Goal: Find specific page/section: Find specific page/section

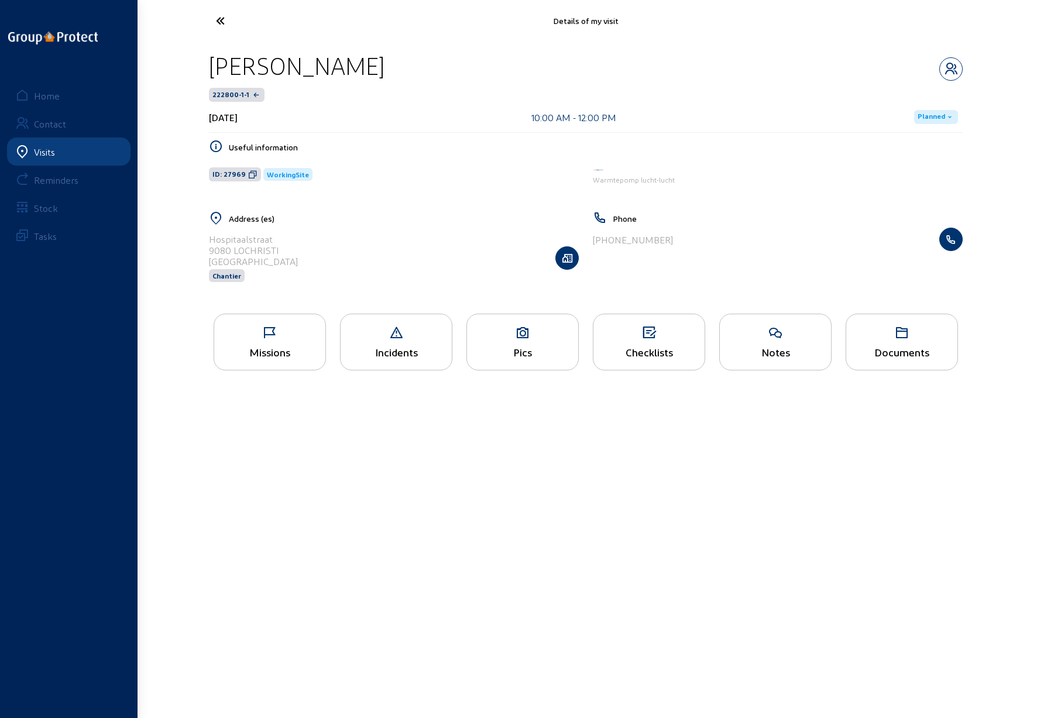
click at [221, 20] on icon at bounding box center [264, 21] width 108 height 20
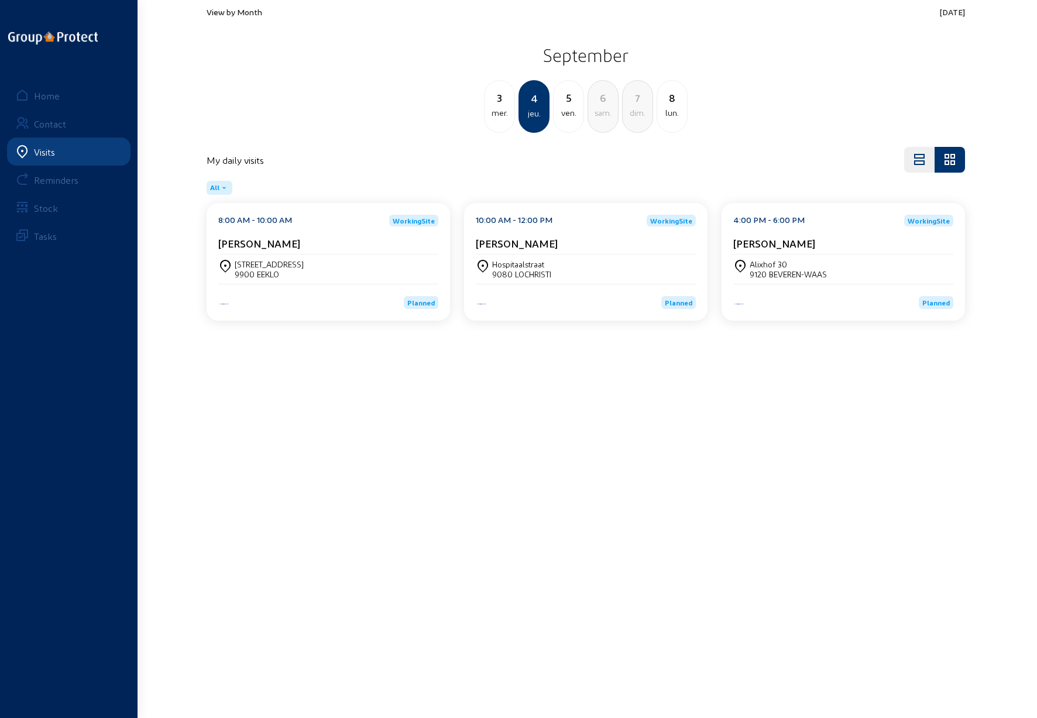
click at [797, 270] on div "9120 BEVEREN-WAAS" at bounding box center [788, 274] width 77 height 10
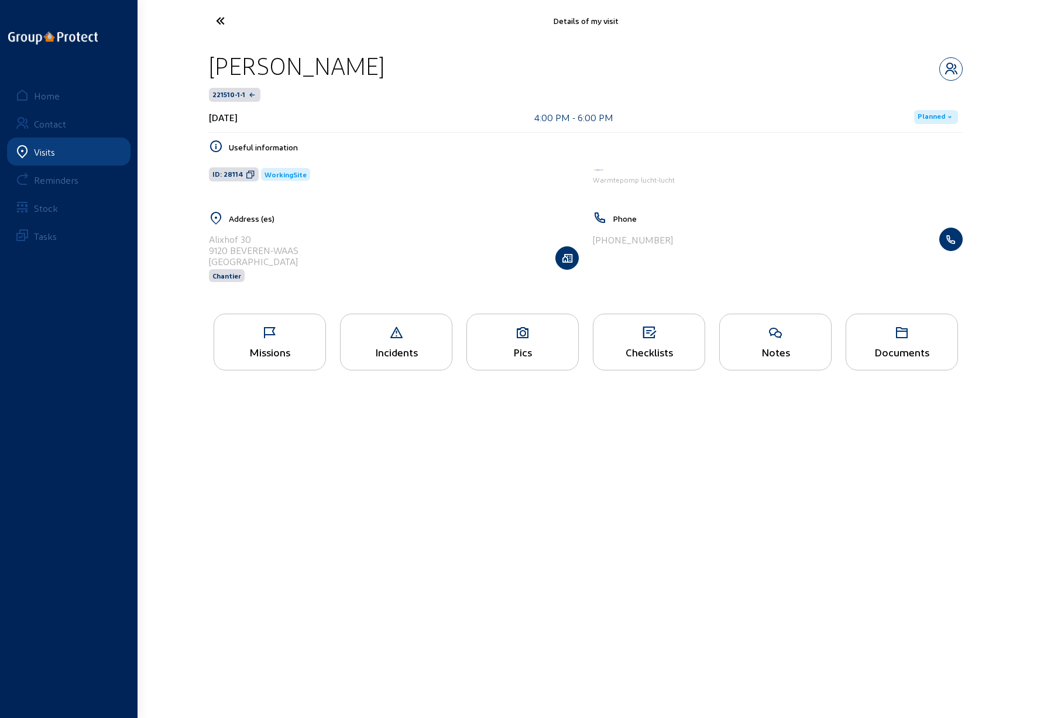
click at [254, 326] on icon at bounding box center [269, 333] width 111 height 14
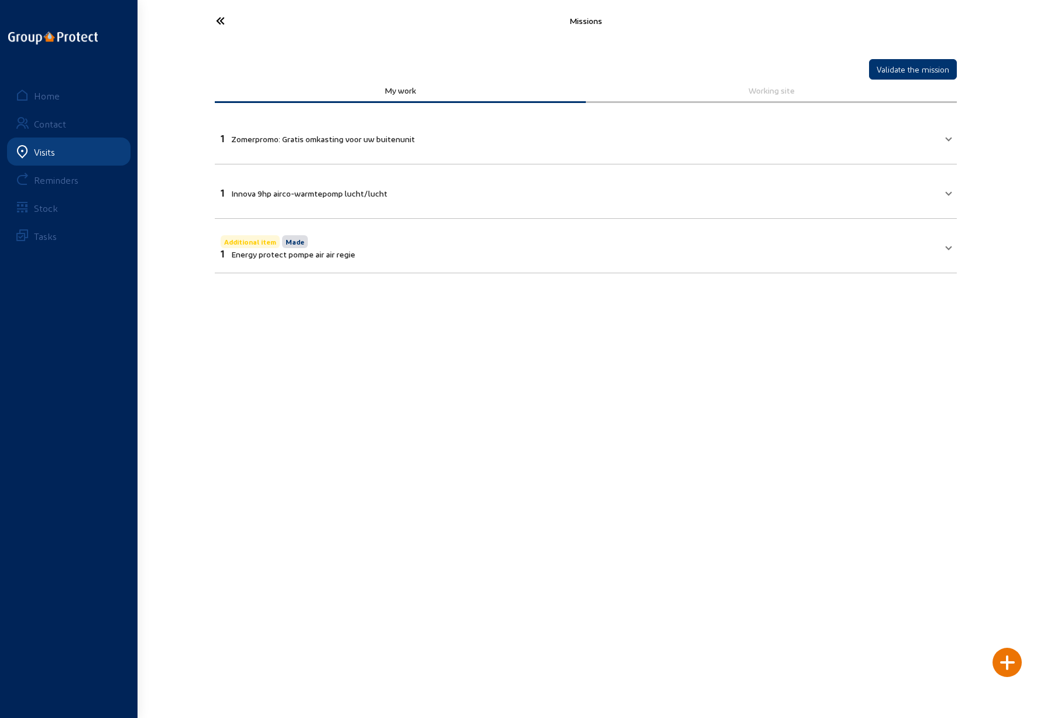
click at [948, 249] on mat-expansion-panel-header "Additional item Made 1 Energy protect pompe air air regie" at bounding box center [586, 246] width 742 height 40
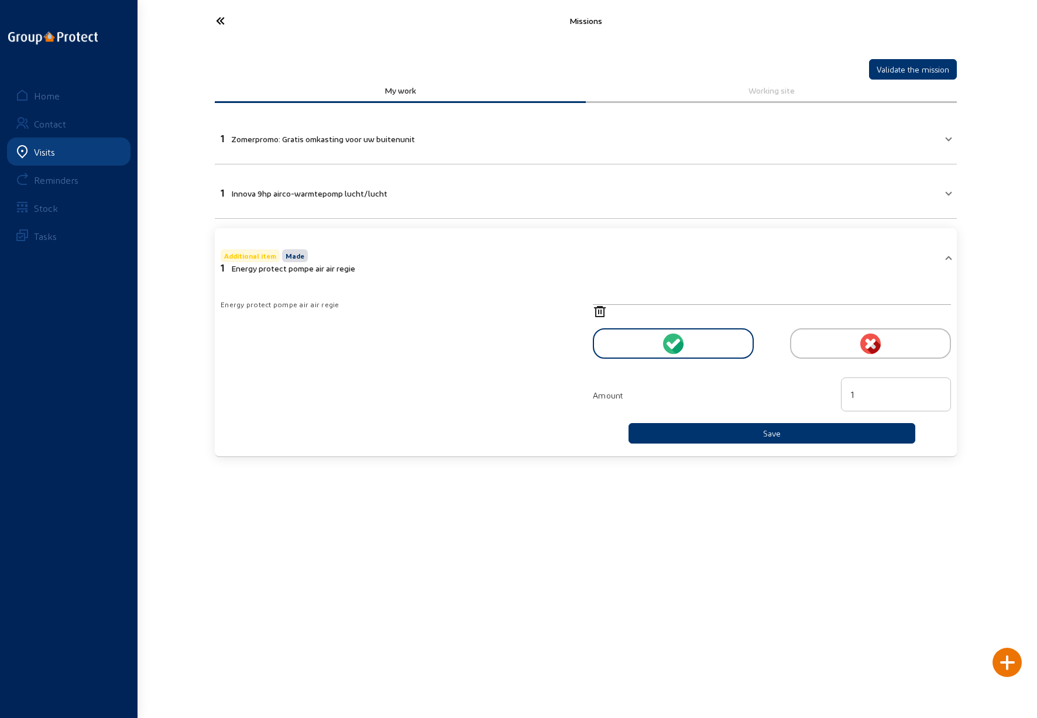
click at [947, 249] on mat-expansion-panel-header "Additional item Made 1 Energy protect pompe air air regie" at bounding box center [586, 259] width 742 height 49
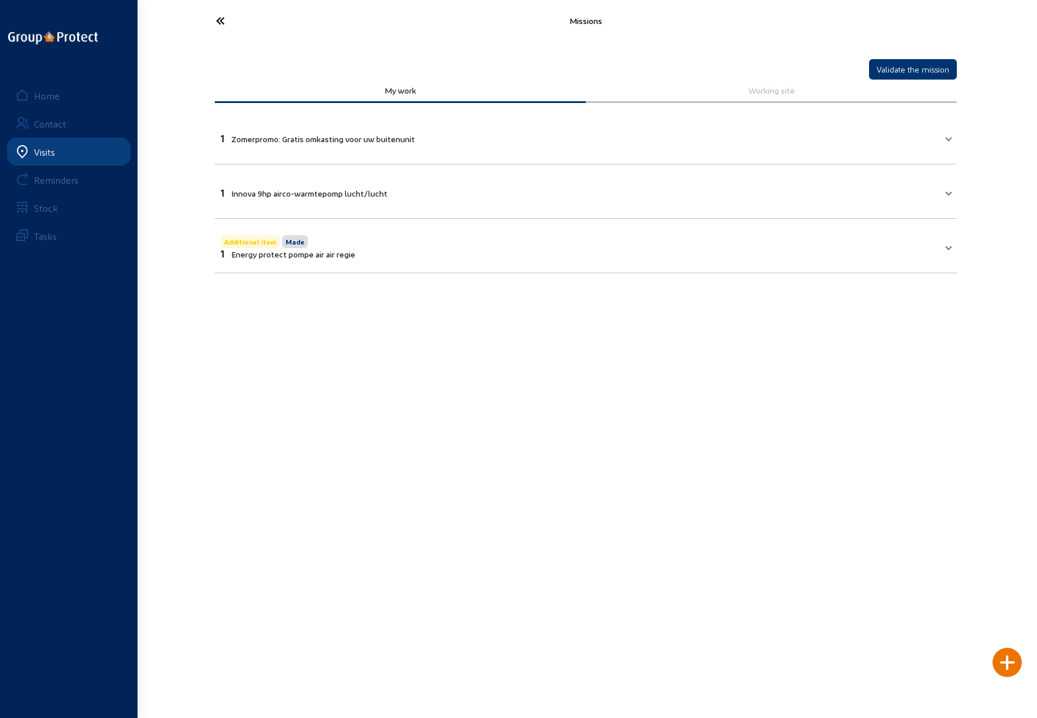
click at [948, 136] on span at bounding box center [949, 137] width 5 height 10
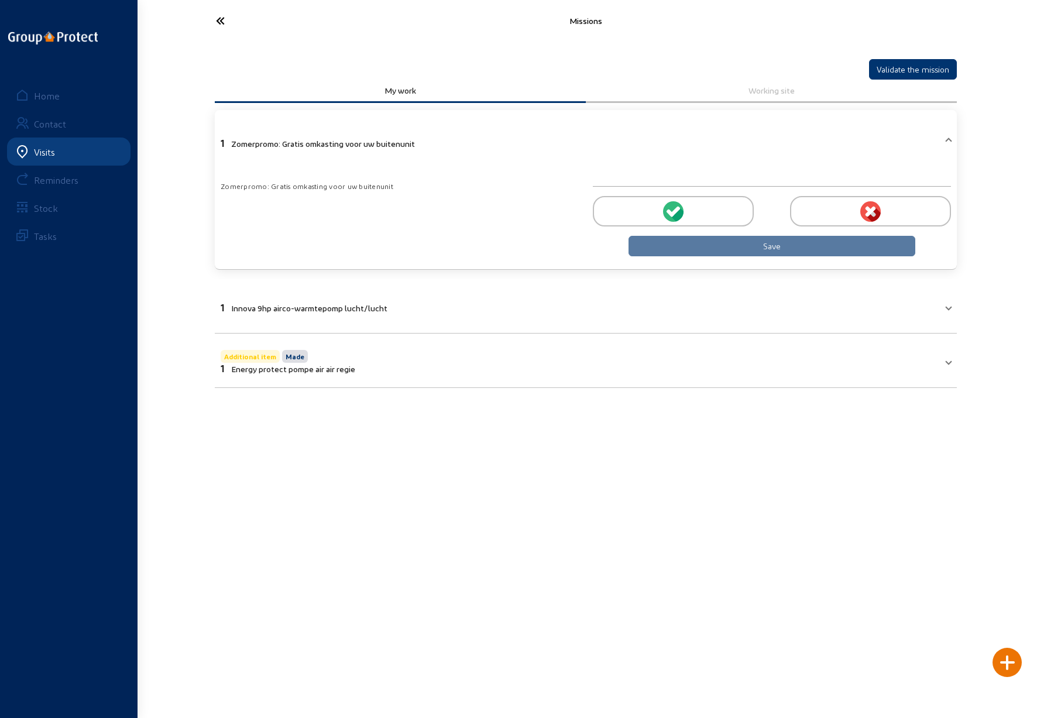
click at [948, 137] on span at bounding box center [949, 142] width 5 height 10
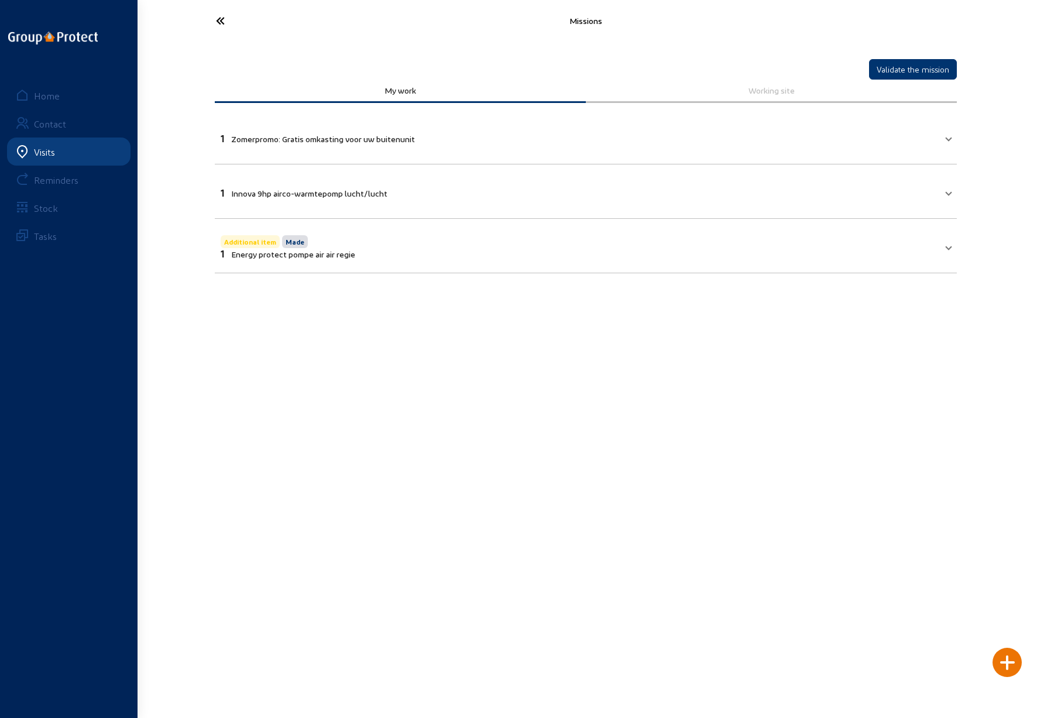
click at [222, 18] on icon at bounding box center [264, 21] width 108 height 20
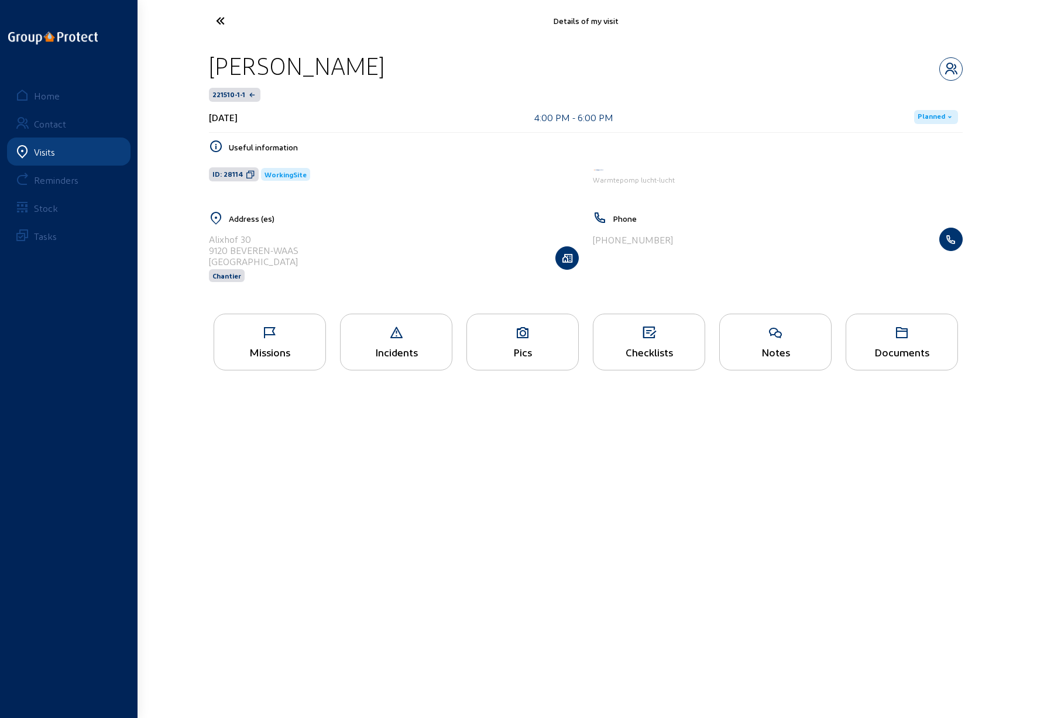
click at [217, 20] on icon at bounding box center [264, 21] width 108 height 20
